Goal: Task Accomplishment & Management: Use online tool/utility

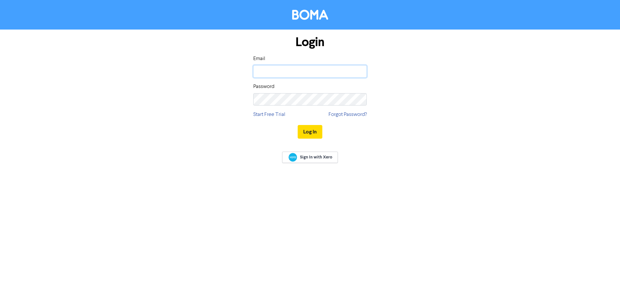
click at [342, 71] on input "email" at bounding box center [310, 71] width 114 height 12
type input "[PERSON_NAME][EMAIL_ADDRESS][DOMAIN_NAME]"
click at [298, 125] on button "Log In" at bounding box center [310, 132] width 25 height 14
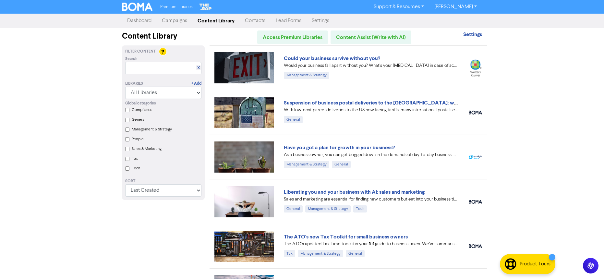
click at [138, 140] on label "People" at bounding box center [138, 139] width 12 height 6
click at [129, 140] on input "People" at bounding box center [127, 139] width 4 height 4
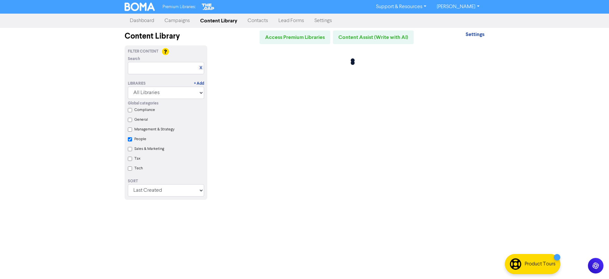
checkbox input "true"
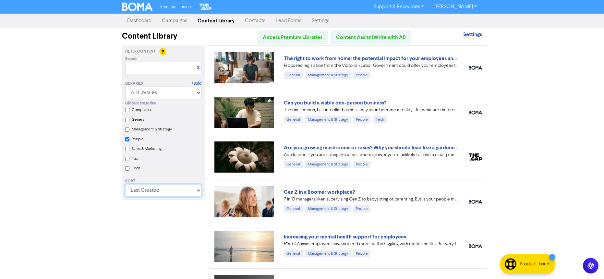
drag, startPoint x: 145, startPoint y: 191, endPoint x: 149, endPoint y: 198, distance: 7.3
click at [145, 191] on select "Last Created First Created Title Ascending Title Descending Library Ascending L…" at bounding box center [163, 190] width 76 height 12
select select "available_from asc, id asc"
click at [127, 187] on select "Last Created First Created Title Ascending Title Descending Library Ascending L…" at bounding box center [163, 190] width 76 height 12
checkbox input "true"
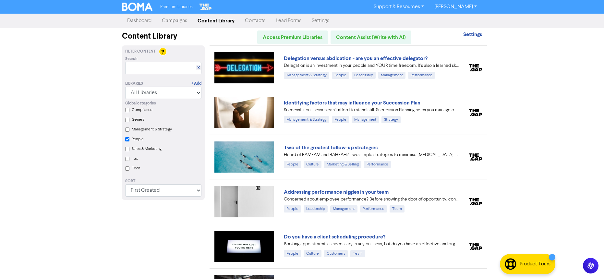
click at [253, 62] on img at bounding box center [244, 67] width 60 height 31
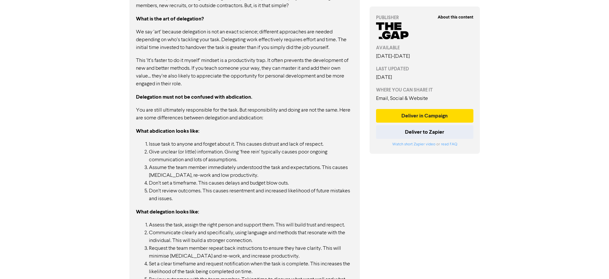
scroll to position [541, 0]
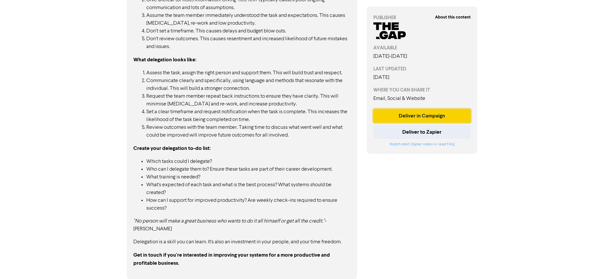
click at [410, 121] on button "Deliver in Campaign" at bounding box center [421, 116] width 97 height 14
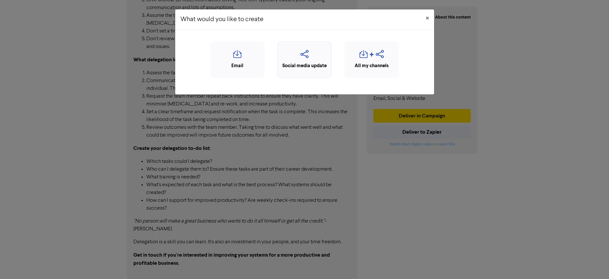
click at [285, 49] on div "Social media update" at bounding box center [304, 60] width 54 height 36
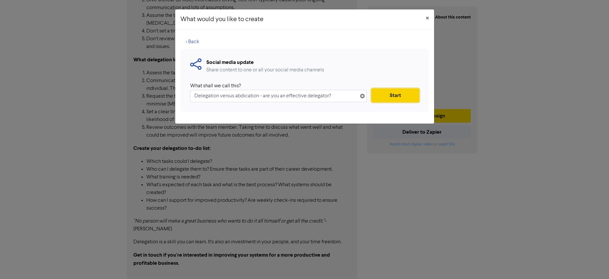
click at [387, 96] on button "Start" at bounding box center [394, 96] width 47 height 14
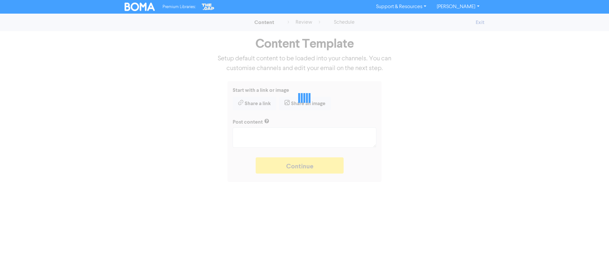
type textarea "x"
type textarea "Delegation is an investment in your people and YOUR time freedom. It's also a l…"
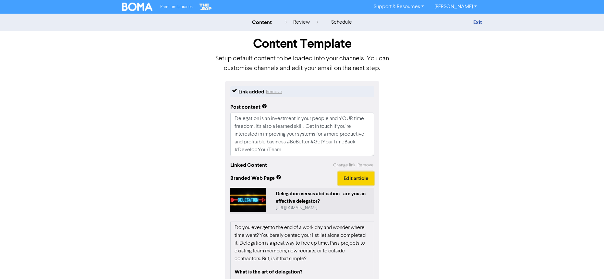
click at [360, 178] on button "Edit article" at bounding box center [356, 179] width 36 height 14
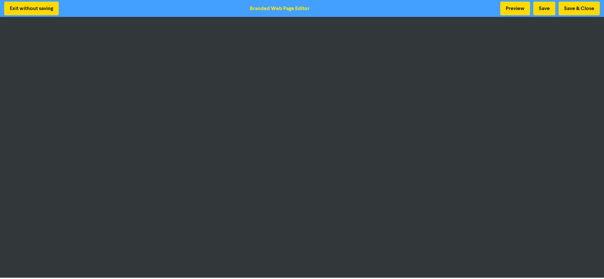
scroll to position [1, 0]
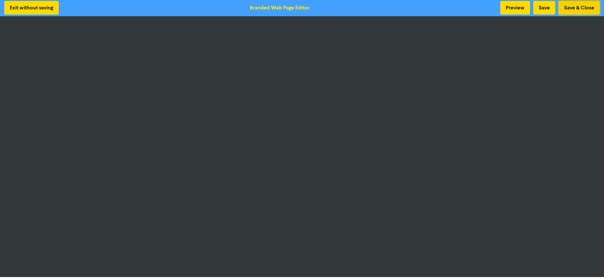
click at [568, 8] on button "Save & Close" at bounding box center [579, 8] width 41 height 14
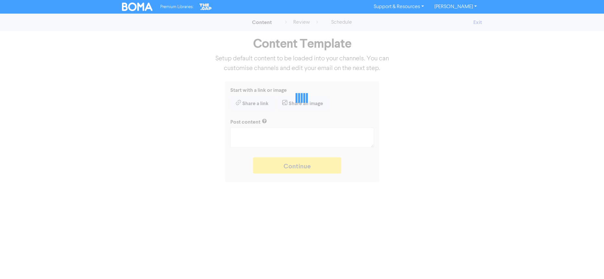
type textarea "x"
type textarea "Delegation is an investment in your people and YOUR time freedom. It's also a l…"
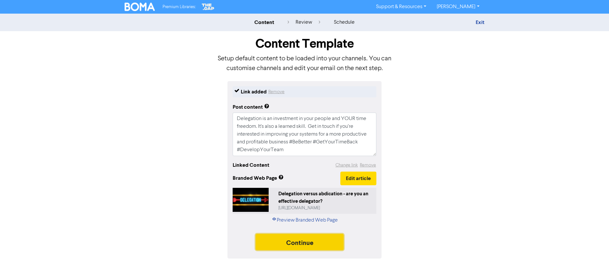
click at [315, 243] on button "Continue" at bounding box center [300, 242] width 88 height 16
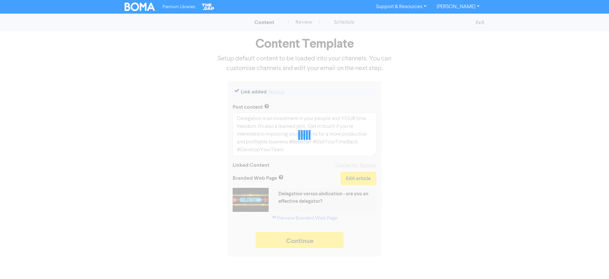
type textarea "x"
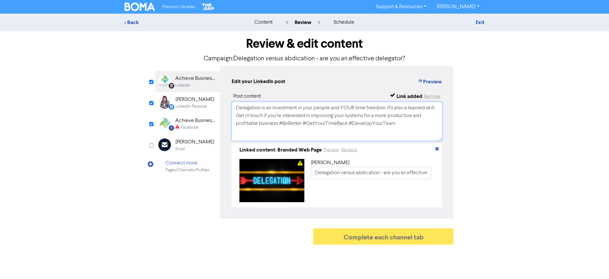
drag, startPoint x: 421, startPoint y: 125, endPoint x: 217, endPoint y: 96, distance: 206.0
click at [217, 96] on div "LinkedIn Page Created with Sketch. Achieve Business Pty Ltd LinkedIn LinkedIn P…" at bounding box center [304, 142] width 298 height 152
click at [196, 123] on div "Achieve Business Advisory" at bounding box center [196, 121] width 42 height 8
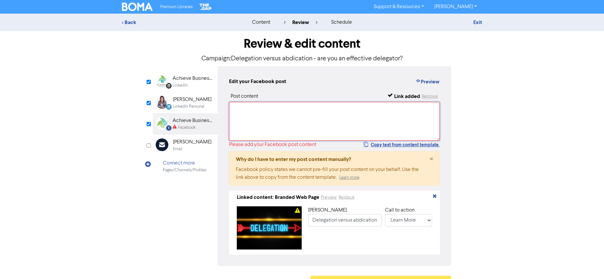
click at [240, 106] on textarea at bounding box center [334, 121] width 211 height 39
paste textarea "Delegation is an investment in your people and YOUR time freedom. It's also a l…"
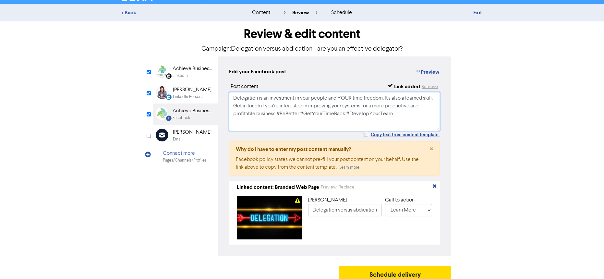
scroll to position [19, 0]
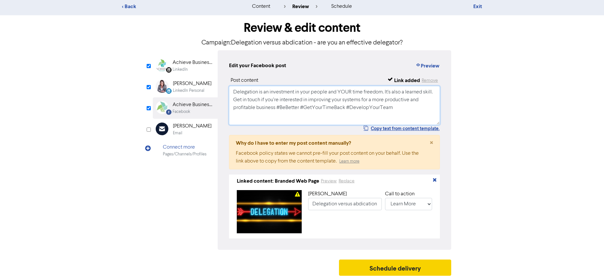
type textarea "Delegation is an investment in your people and YOUR time freedom. It's also a l…"
click at [423, 264] on button "Schedule delivery" at bounding box center [395, 268] width 112 height 16
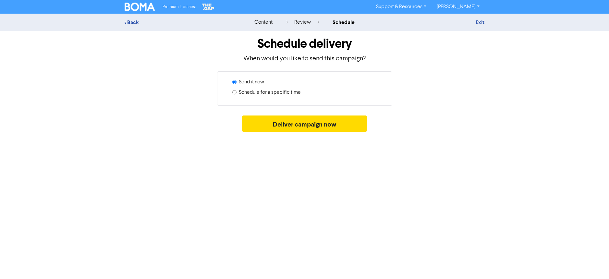
click at [281, 91] on label "Schedule for a specific time" at bounding box center [270, 93] width 62 height 8
click at [236, 91] on input "Schedule for a specific time" at bounding box center [234, 92] width 4 height 4
radio input "true"
radio input "false"
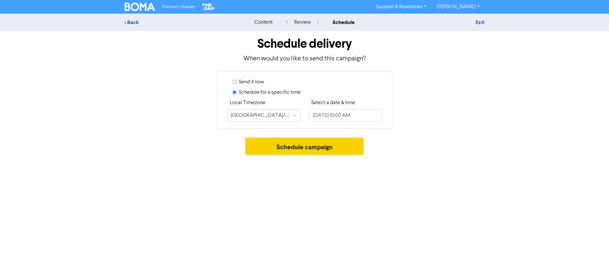
click at [346, 147] on button "Schedule campaign" at bounding box center [304, 146] width 117 height 16
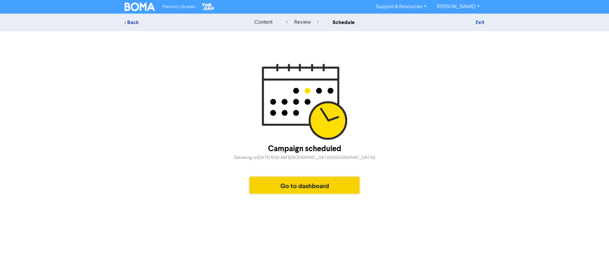
click at [315, 186] on button "Go to dashboard" at bounding box center [305, 185] width 110 height 16
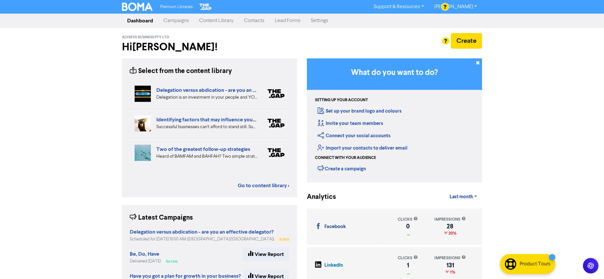
click at [191, 26] on link "Campaigns" at bounding box center [176, 20] width 36 height 13
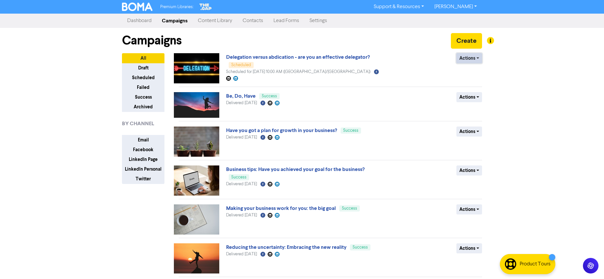
click at [460, 58] on button "Actions" at bounding box center [469, 58] width 26 height 10
click at [463, 62] on button "Actions" at bounding box center [469, 58] width 26 height 10
click at [463, 71] on button "Revert to draft" at bounding box center [482, 72] width 51 height 10
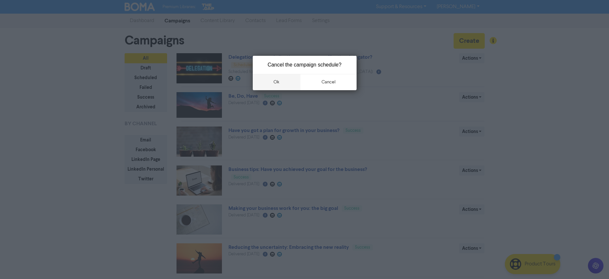
click at [273, 83] on button "ok" at bounding box center [277, 82] width 48 height 16
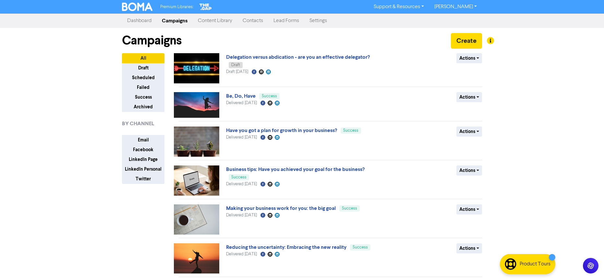
click at [192, 60] on img at bounding box center [196, 68] width 45 height 30
select select "LEARN_MORE"
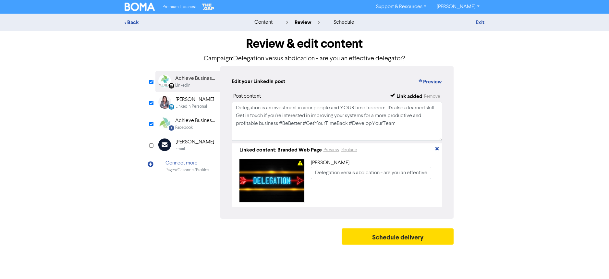
click at [205, 131] on div "Facebook Created with Sketch. Achieve Business Advisory Facebook" at bounding box center [187, 123] width 65 height 21
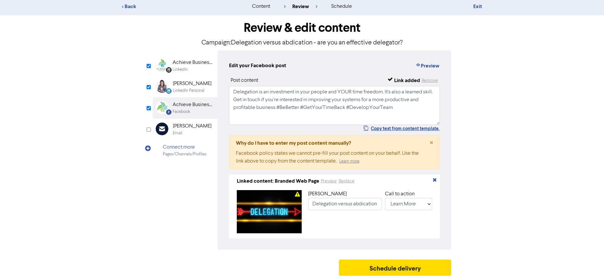
scroll to position [19, 0]
click at [399, 262] on button "Schedule delivery" at bounding box center [395, 268] width 112 height 16
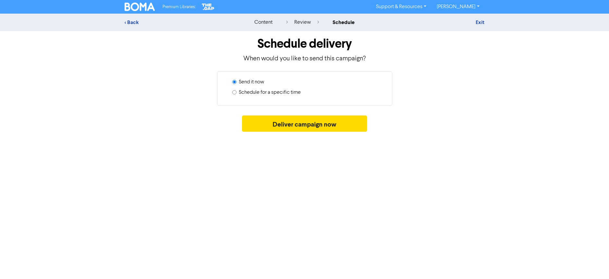
click at [274, 93] on label "Schedule for a specific time" at bounding box center [270, 93] width 62 height 8
click at [236, 93] on input "Schedule for a specific time" at bounding box center [234, 92] width 4 height 4
radio input "true"
radio input "false"
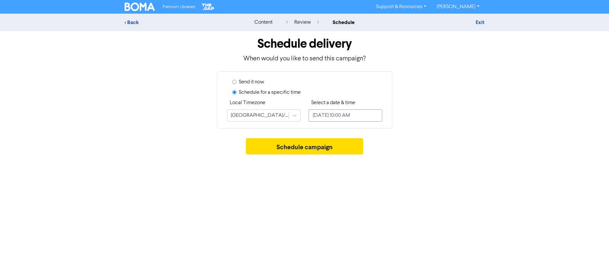
select select "8"
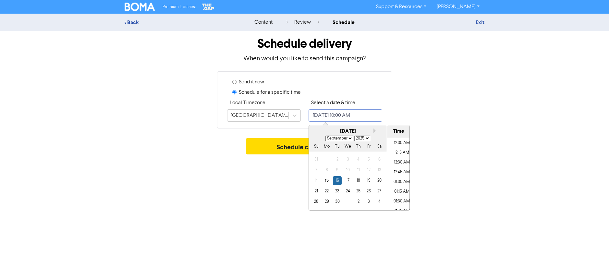
click at [336, 111] on input "September 16, 2025 10:00 AM" at bounding box center [346, 115] width 74 height 12
click at [329, 182] on div "15" at bounding box center [326, 180] width 9 height 9
click at [400, 188] on li "12:00 PM" at bounding box center [401, 187] width 29 height 10
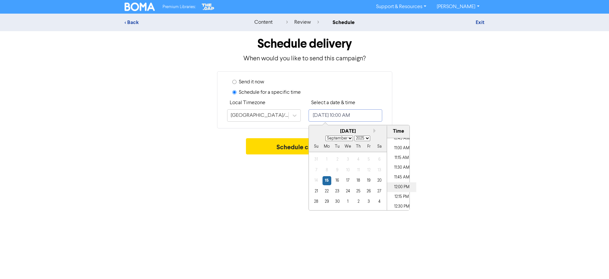
type input "September 15, 2025 12:00 PM"
click at [268, 147] on button "Schedule campaign" at bounding box center [304, 146] width 117 height 16
